Goal: Information Seeking & Learning: Learn about a topic

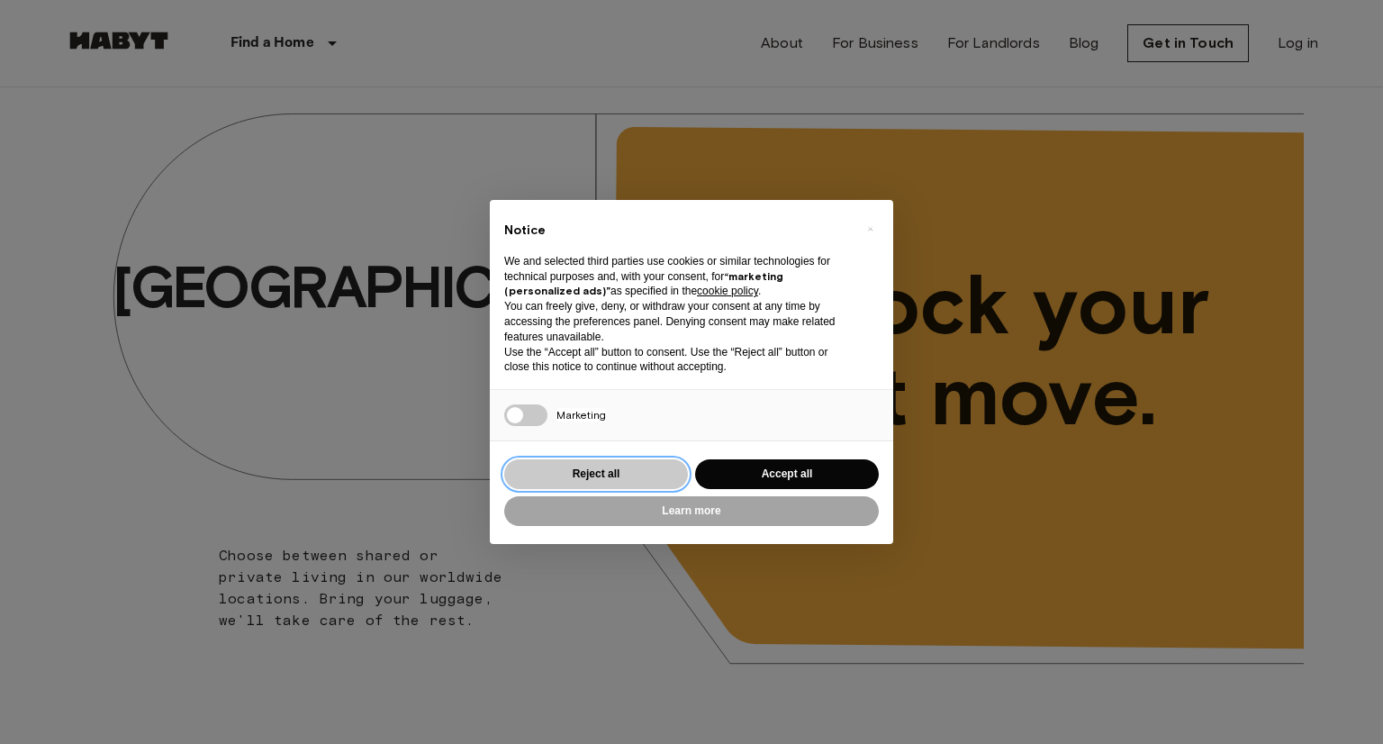
click at [620, 469] on button "Reject all" at bounding box center [596, 474] width 184 height 30
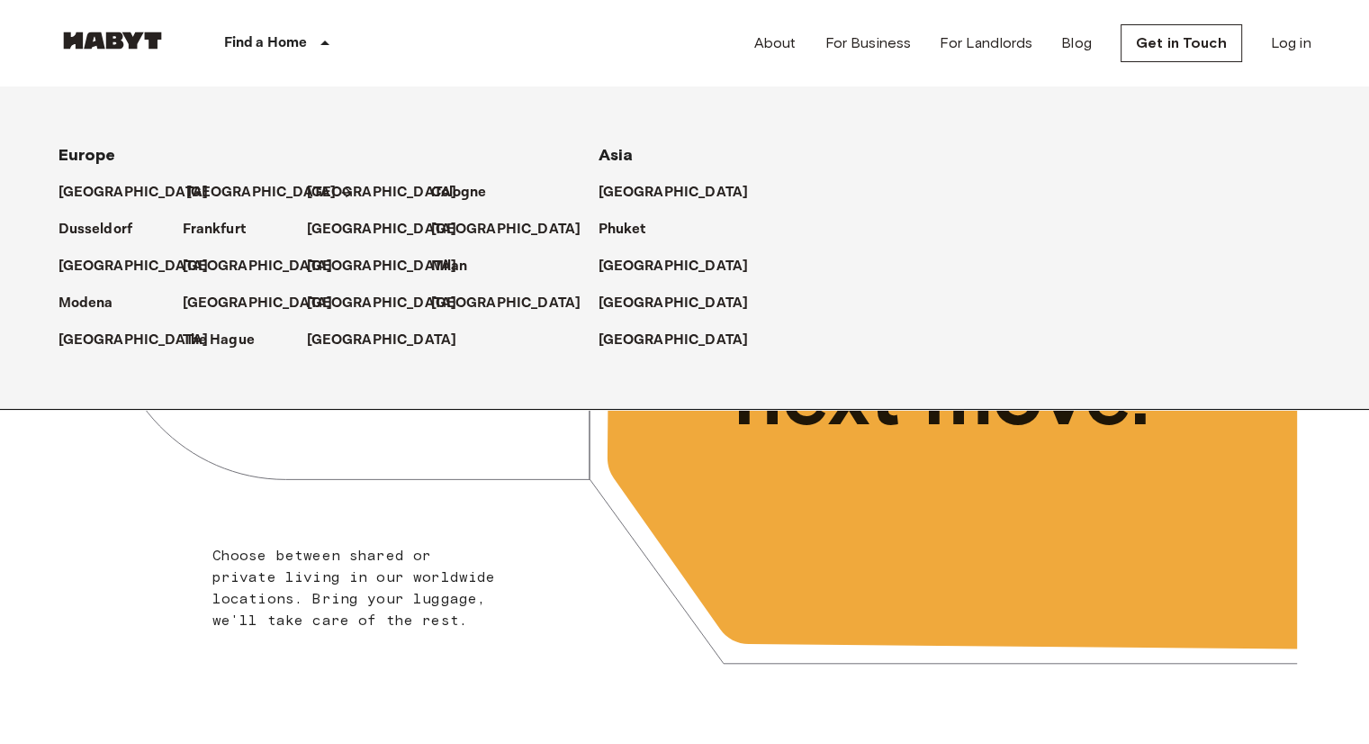
click at [217, 192] on p "[GEOGRAPHIC_DATA]" at bounding box center [261, 193] width 150 height 22
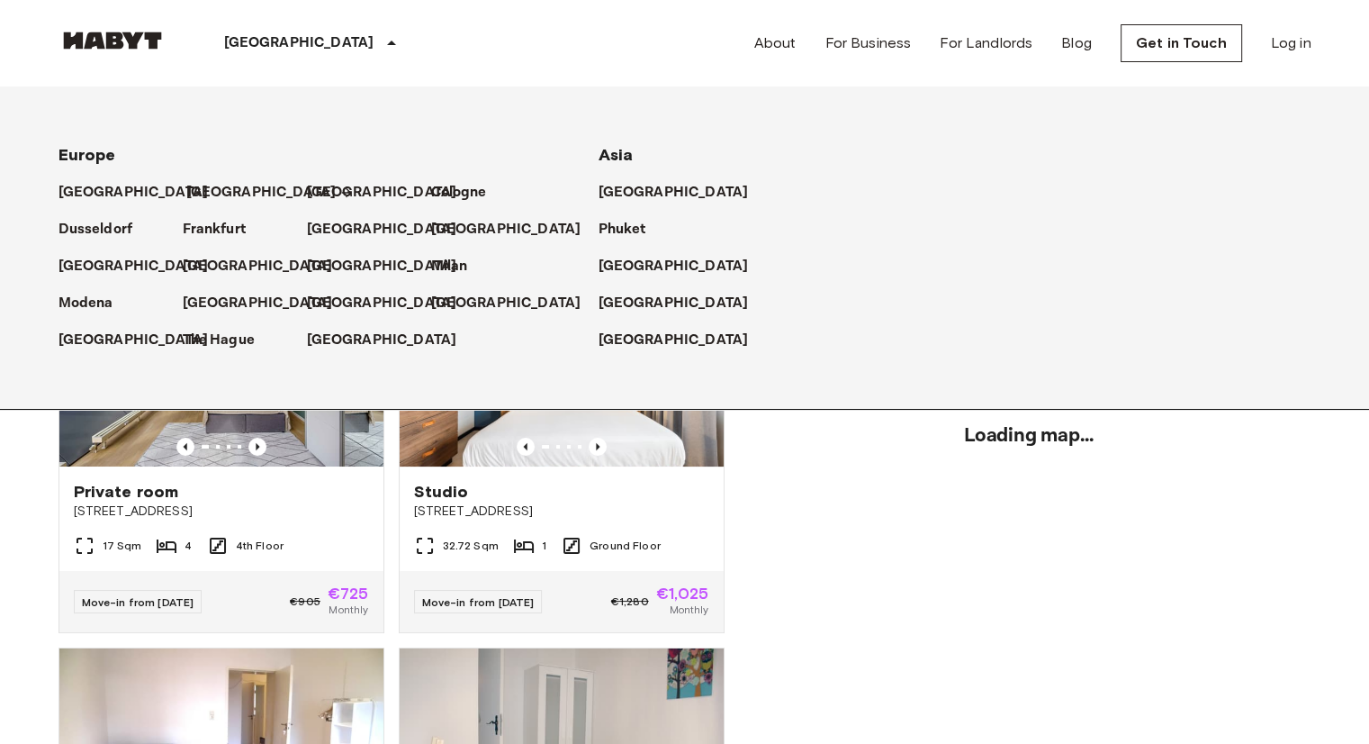
click at [206, 192] on p "[GEOGRAPHIC_DATA]" at bounding box center [261, 193] width 150 height 22
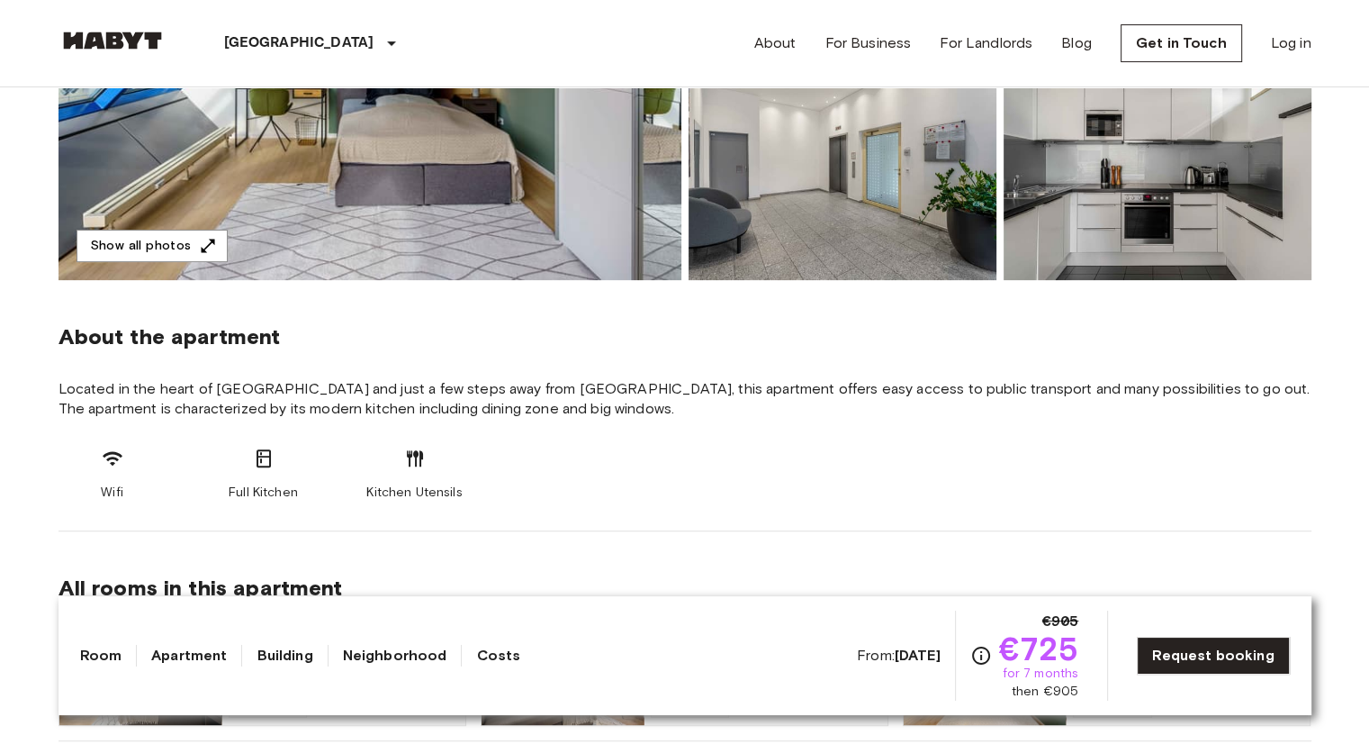
scroll to position [540, 0]
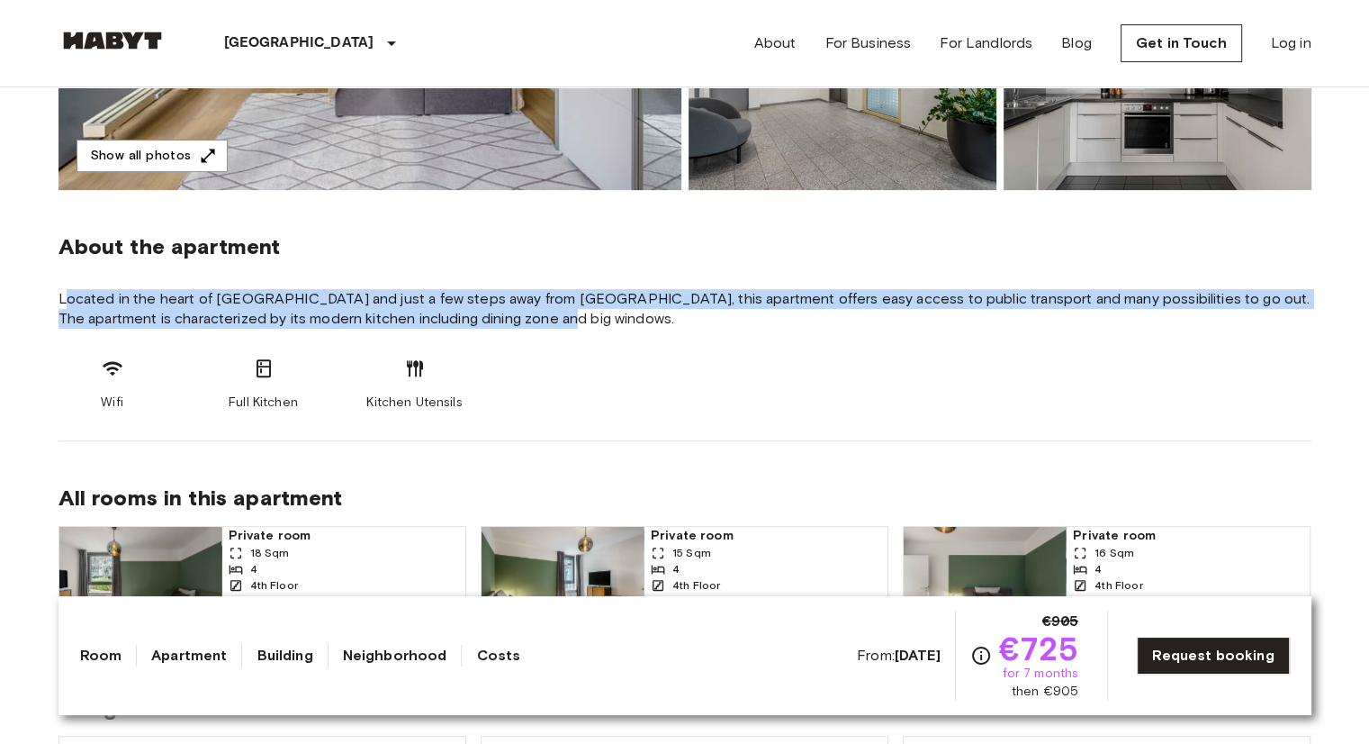
drag, startPoint x: 546, startPoint y: 336, endPoint x: 65, endPoint y: 295, distance: 483.4
click at [65, 295] on section "About the apartment Located in the heart of [GEOGRAPHIC_DATA] and just a few st…" at bounding box center [685, 315] width 1253 height 251
click at [374, 302] on span "Located in the heart of [GEOGRAPHIC_DATA] and just a few steps away from [GEOGR…" at bounding box center [685, 309] width 1253 height 40
drag, startPoint x: 618, startPoint y: 315, endPoint x: 58, endPoint y: 296, distance: 560.3
click at [59, 296] on span "Located in the heart of [GEOGRAPHIC_DATA] and just a few steps away from [GEOGR…" at bounding box center [685, 309] width 1253 height 40
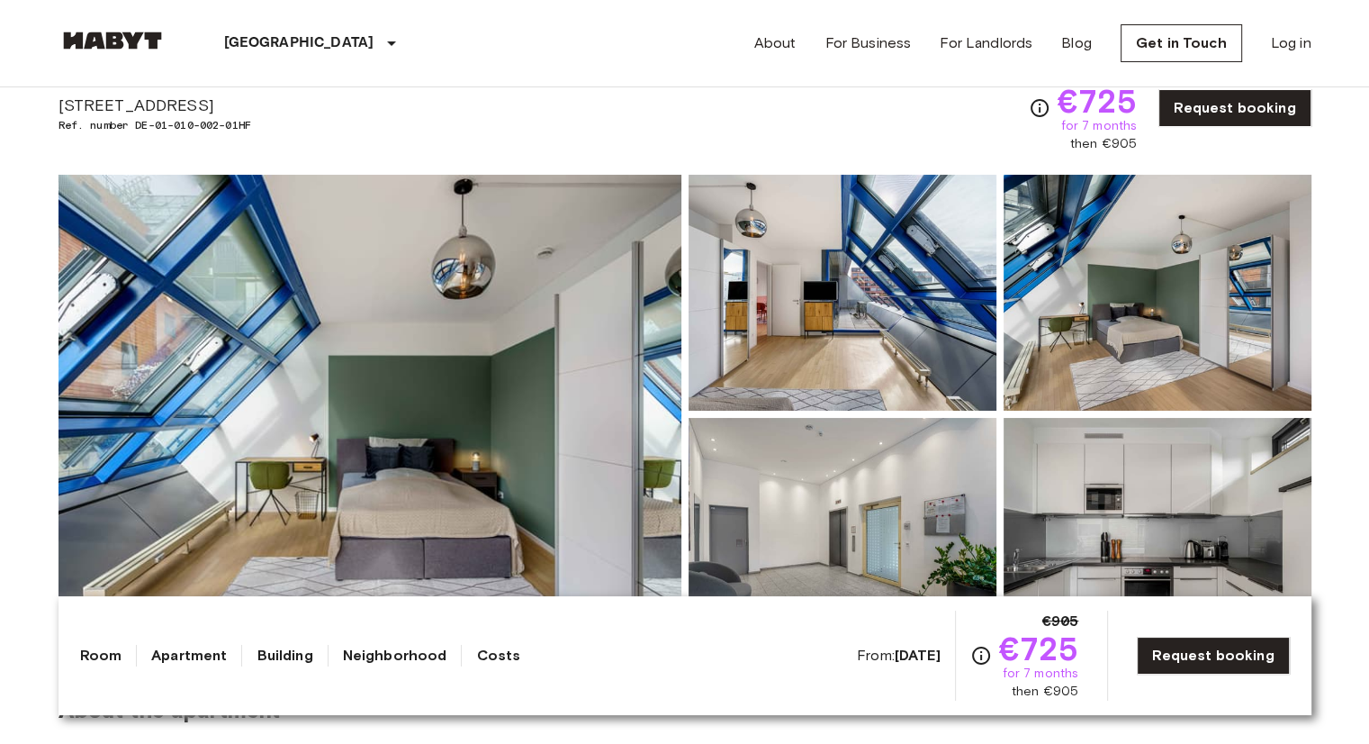
scroll to position [0, 0]
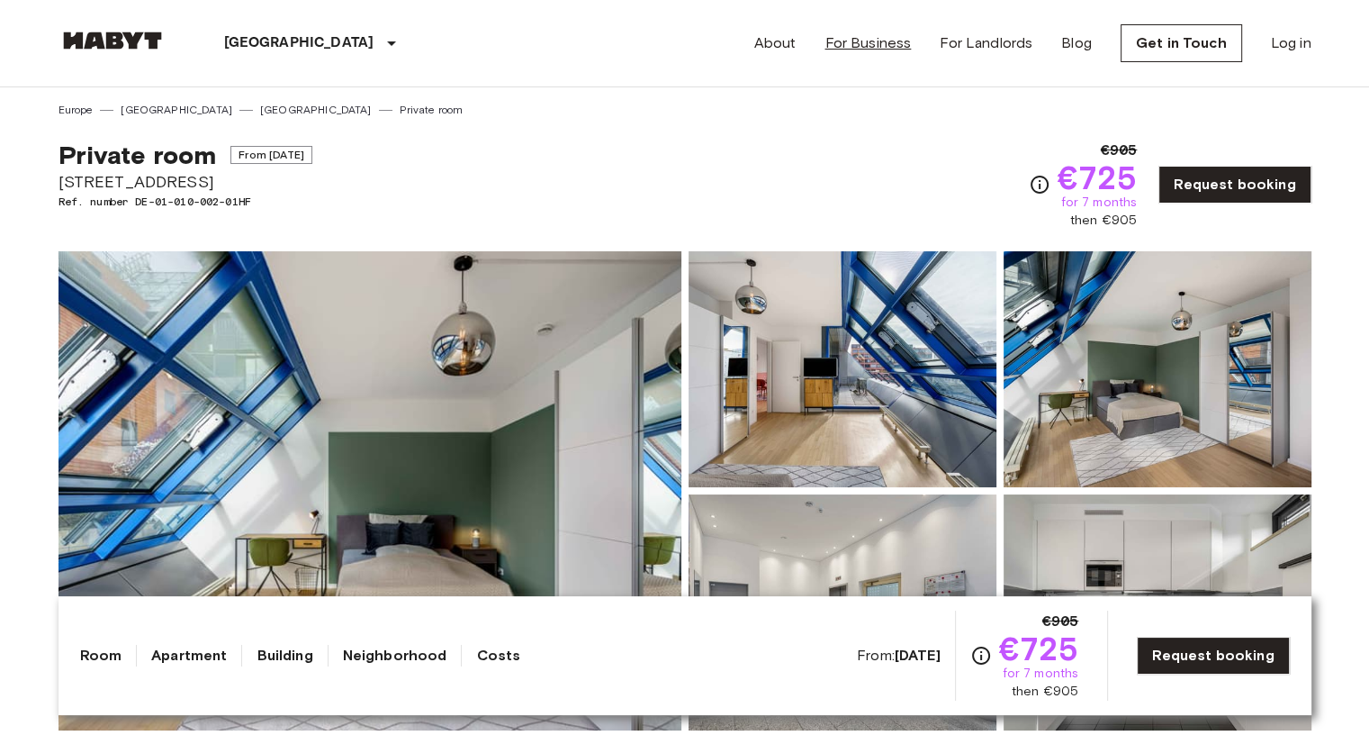
click at [890, 37] on link "For Business" at bounding box center [868, 43] width 86 height 22
